Goal: Transaction & Acquisition: Purchase product/service

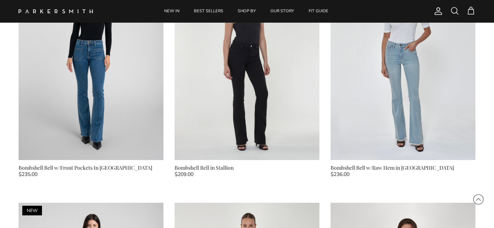
scroll to position [357, 0]
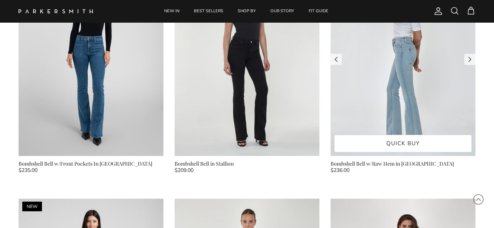
click at [373, 117] on img at bounding box center [402, 59] width 145 height 193
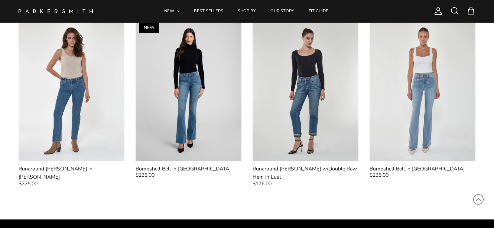
scroll to position [841, 0]
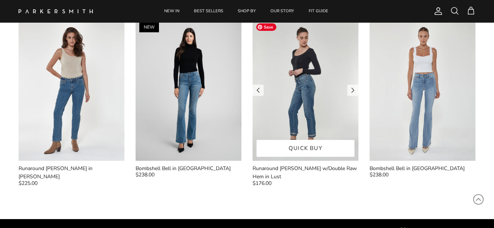
click at [291, 114] on img at bounding box center [305, 90] width 106 height 141
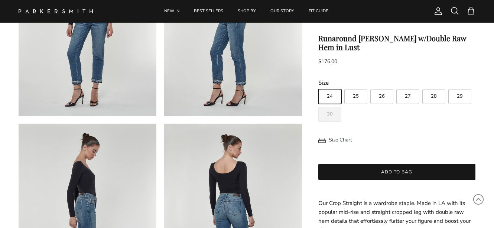
scroll to position [135, 0]
